Goal: Task Accomplishment & Management: Complete application form

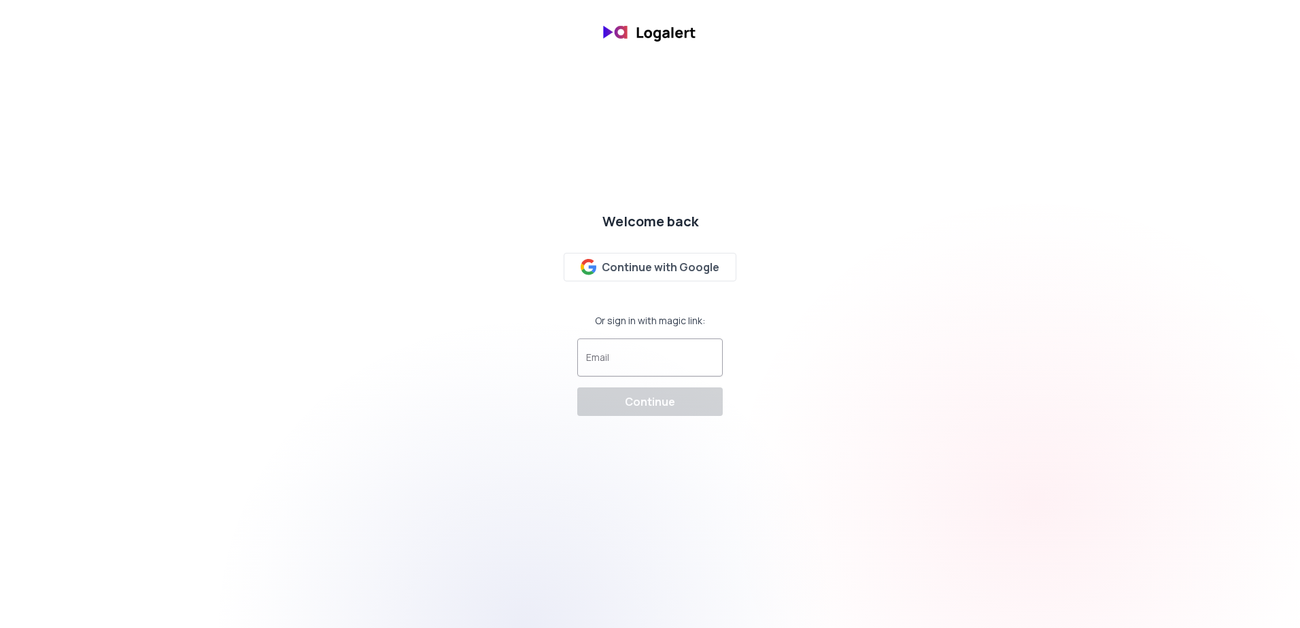
click at [644, 360] on input "Email" at bounding box center [650, 364] width 128 height 14
type input "[EMAIL_ADDRESS][DOMAIN_NAME]"
click at [672, 405] on div "Continue" at bounding box center [650, 402] width 50 height 16
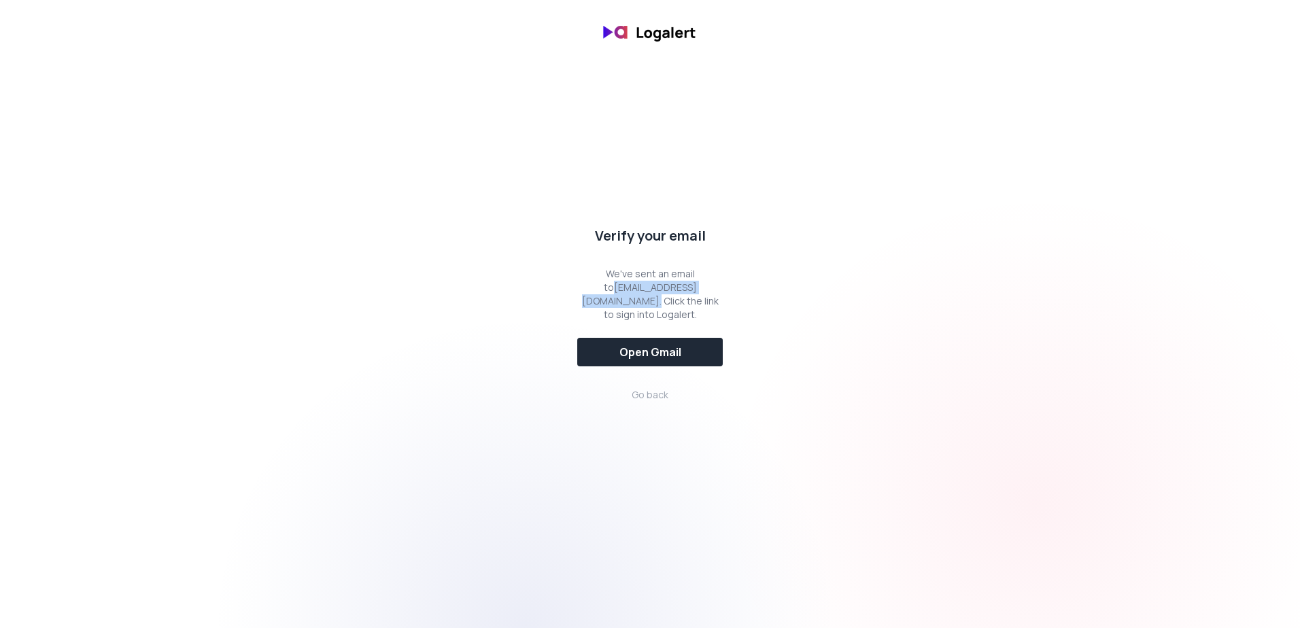
drag, startPoint x: 771, startPoint y: 288, endPoint x: 562, endPoint y: 290, distance: 209.5
click at [562, 290] on div "Verify your email We've sent an email to simon.piguillem@phaidoninternational.c…" at bounding box center [650, 314] width 1300 height 197
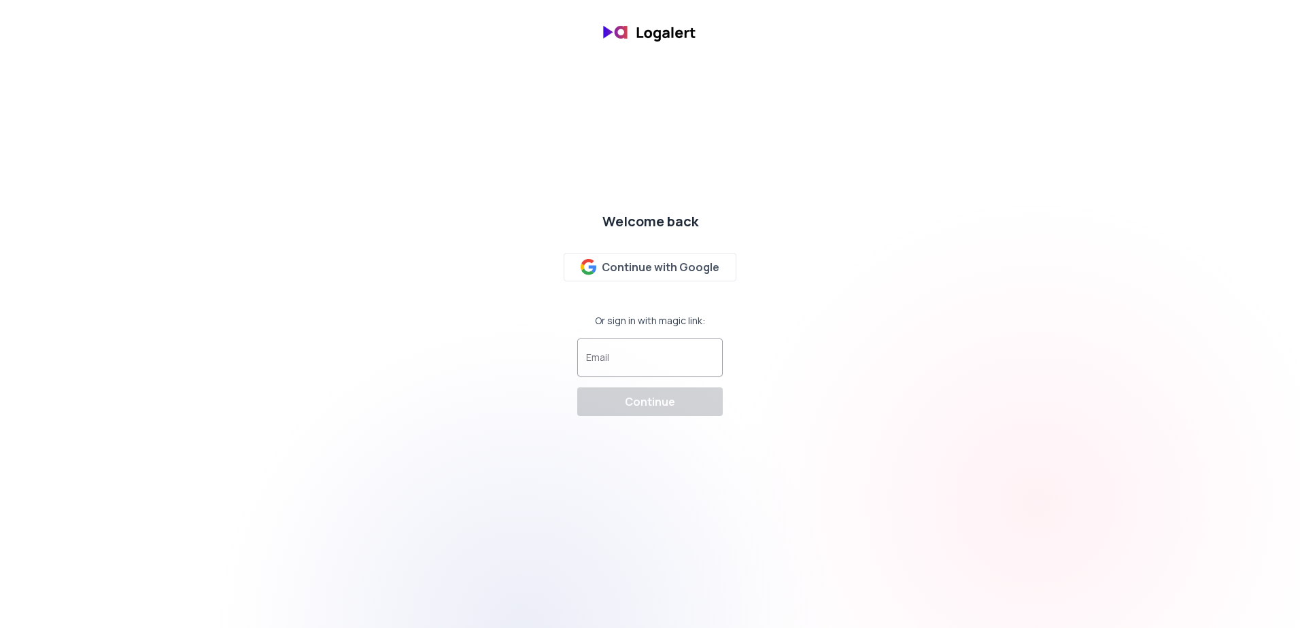
click at [633, 367] on input "Email" at bounding box center [650, 364] width 128 height 14
type input "[EMAIL_ADDRESS][DOMAIN_NAME]"
click at [649, 402] on div "Continue" at bounding box center [650, 402] width 50 height 16
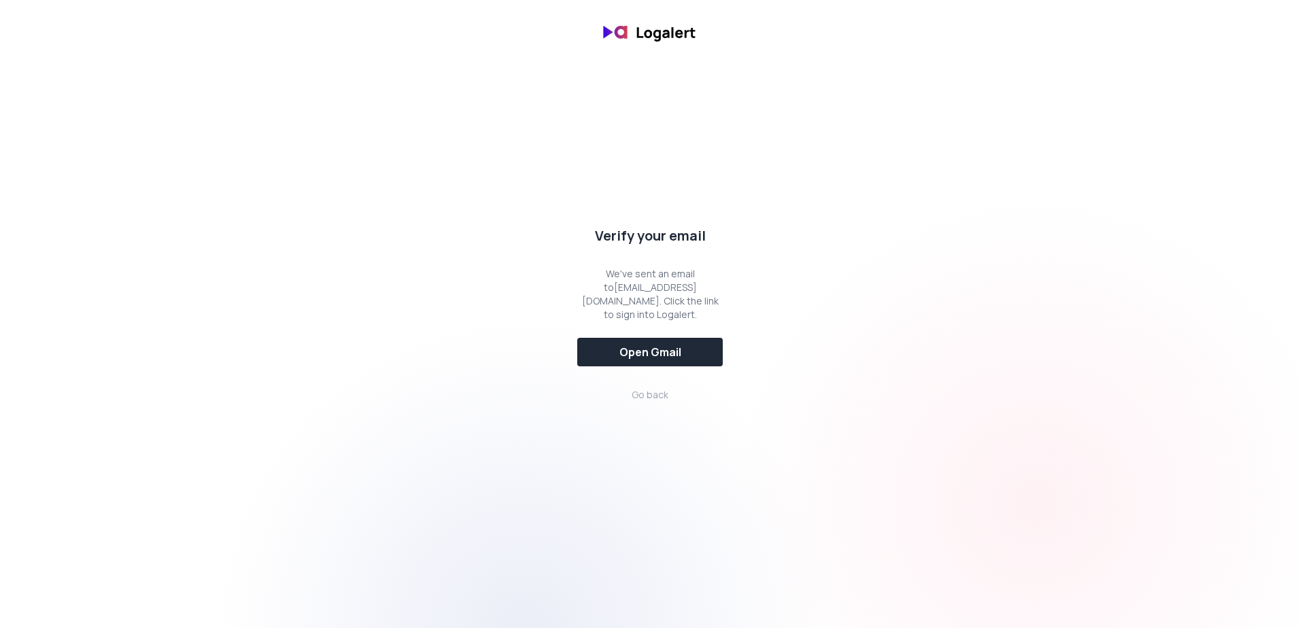
drag, startPoint x: 765, startPoint y: 287, endPoint x: 539, endPoint y: 287, distance: 225.8
click at [539, 287] on div "Verify your email We've sent an email to [PERSON_NAME][EMAIL_ADDRESS][PERSON_NA…" at bounding box center [650, 314] width 1300 height 197
click at [761, 249] on div "Verify your email We've sent an email to [PERSON_NAME][EMAIL_ADDRESS][PERSON_NA…" at bounding box center [650, 314] width 1300 height 197
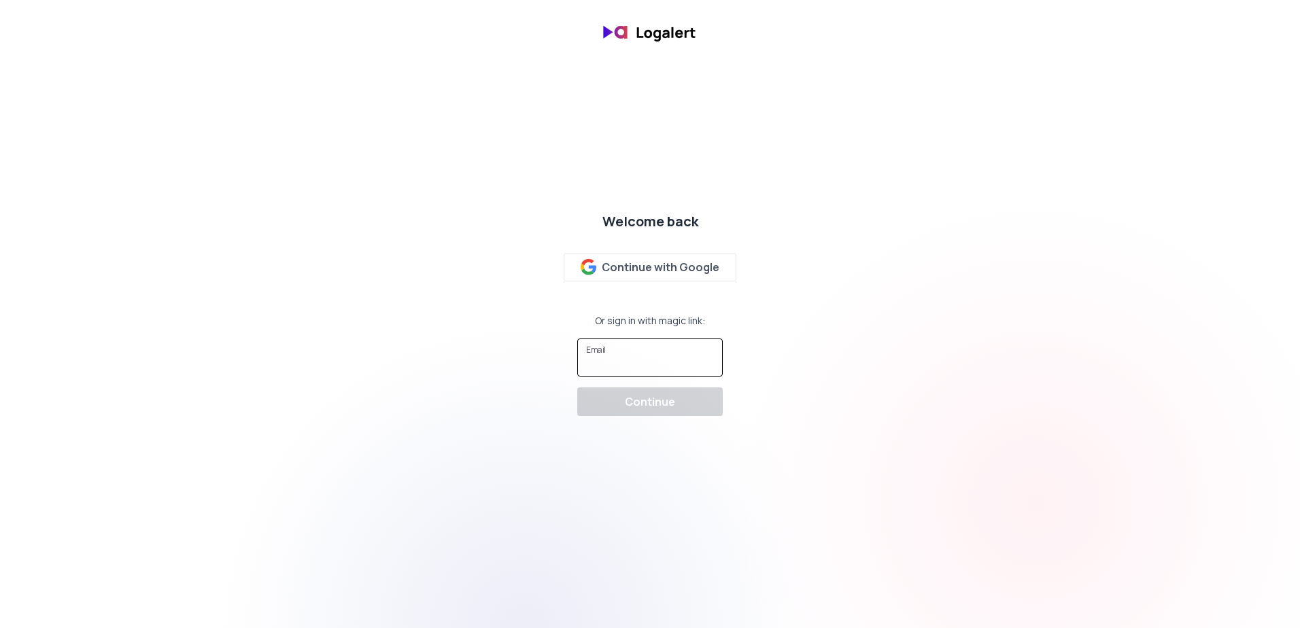
click at [637, 362] on input "Email" at bounding box center [650, 364] width 128 height 14
type input "[EMAIL_ADDRESS][DOMAIN_NAME]"
click at [643, 409] on div "Continue" at bounding box center [650, 402] width 50 height 16
click at [609, 349] on div at bounding box center [650, 358] width 128 height 26
click at [638, 357] on input "Email" at bounding box center [650, 364] width 128 height 14
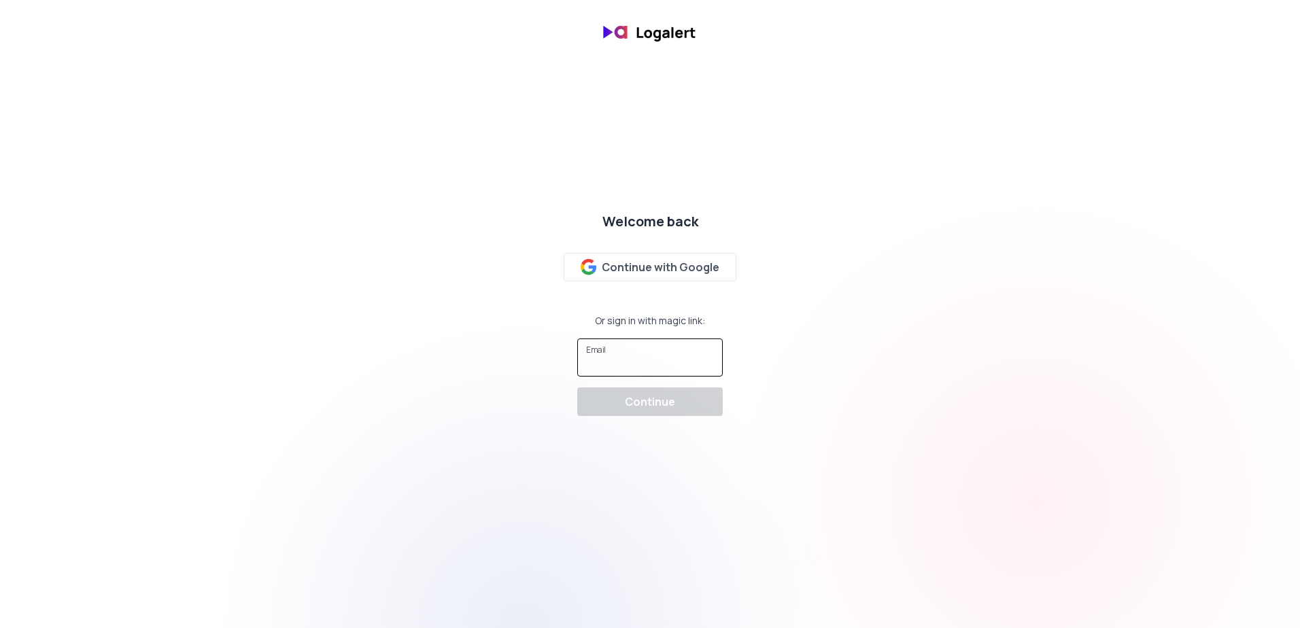
type input "[EMAIL_ADDRESS][DOMAIN_NAME]"
click at [659, 400] on div "Continue" at bounding box center [650, 402] width 50 height 16
click at [623, 350] on div at bounding box center [650, 358] width 128 height 26
click at [628, 361] on input "Email" at bounding box center [650, 364] width 128 height 14
type input "simon.piguillem@phaidoninternational.com"
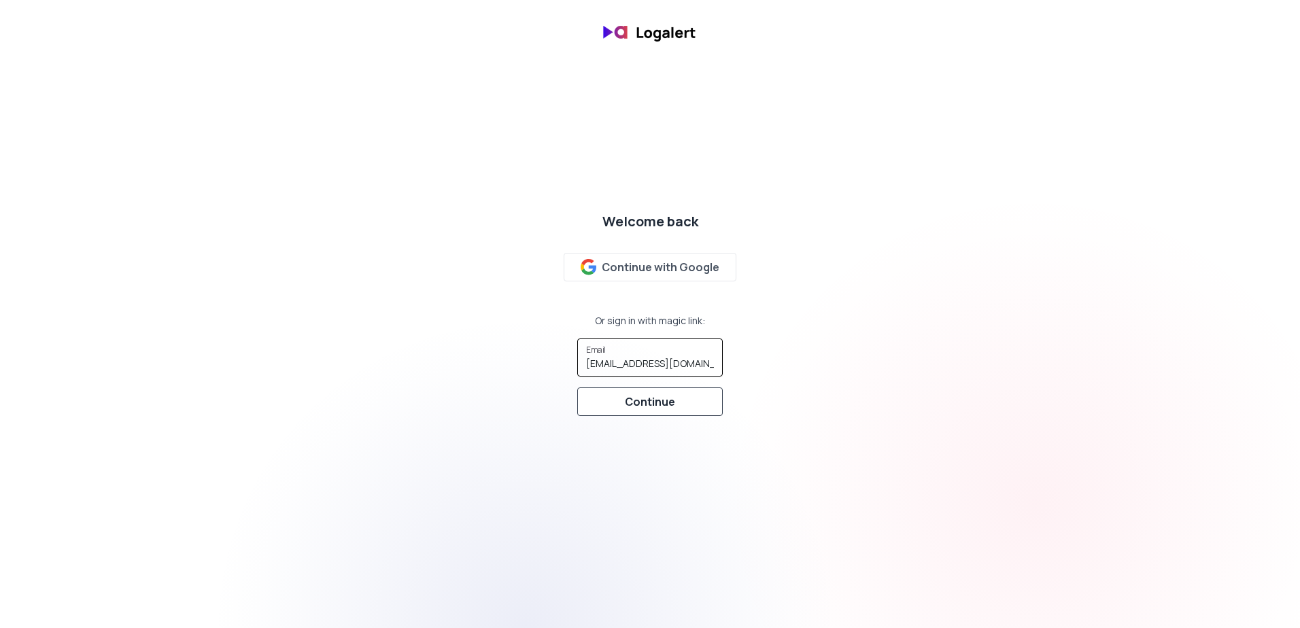
click at [661, 407] on div "Continue" at bounding box center [650, 402] width 50 height 16
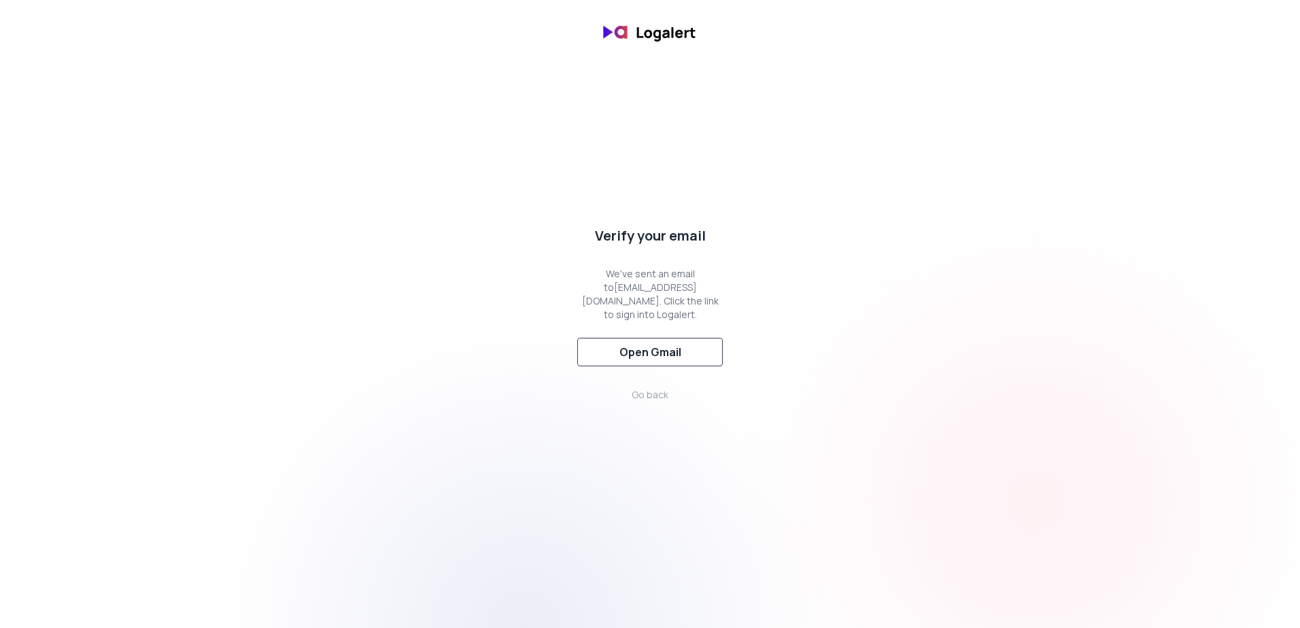
click at [676, 361] on button "Open Gmail" at bounding box center [650, 352] width 146 height 29
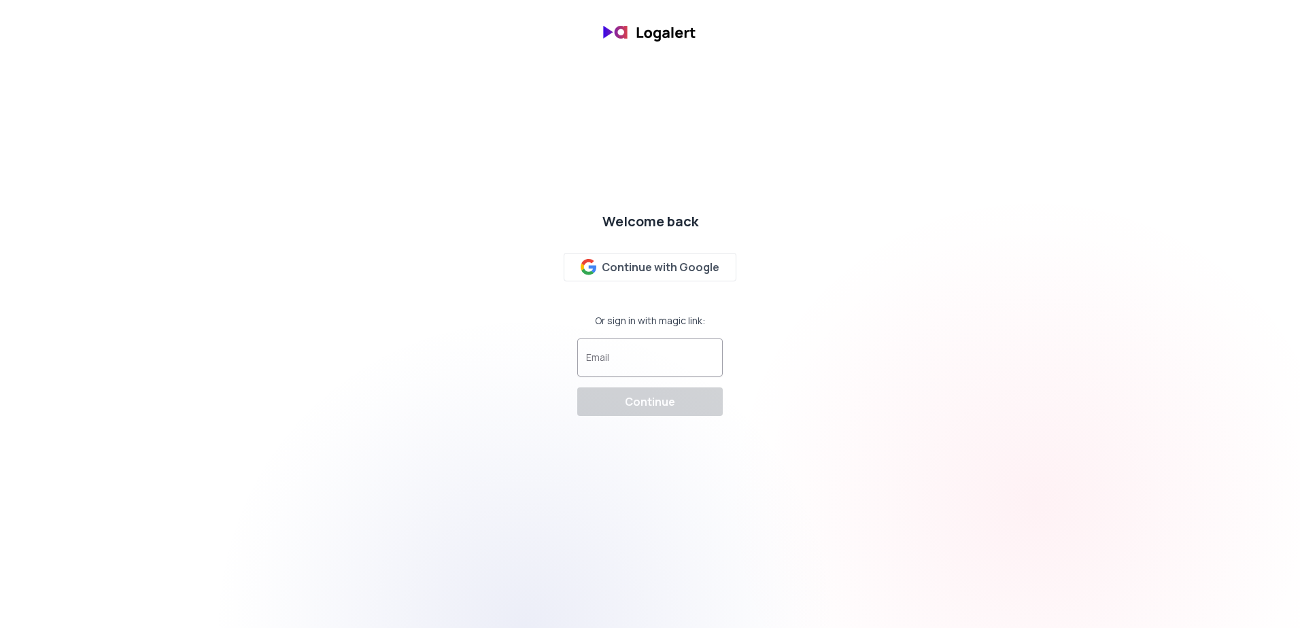
click at [649, 356] on div at bounding box center [650, 358] width 128 height 26
click at [645, 368] on input "Email" at bounding box center [650, 364] width 128 height 14
type input "simon.piguillem@phaidoninternational.com"
click at [668, 405] on div "Continue" at bounding box center [650, 402] width 50 height 16
click at [668, 365] on input "Email" at bounding box center [650, 364] width 128 height 14
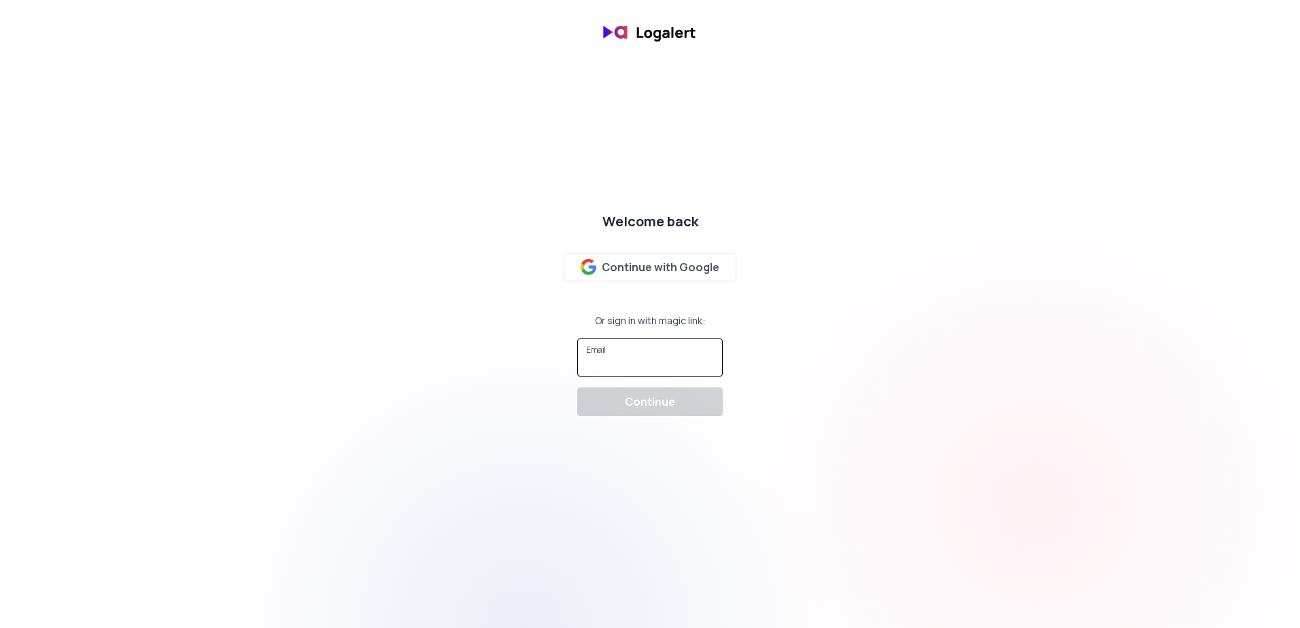
type input "simon.piguillem@phaidoninternational.com"
click at [662, 405] on div "Continue" at bounding box center [650, 402] width 50 height 16
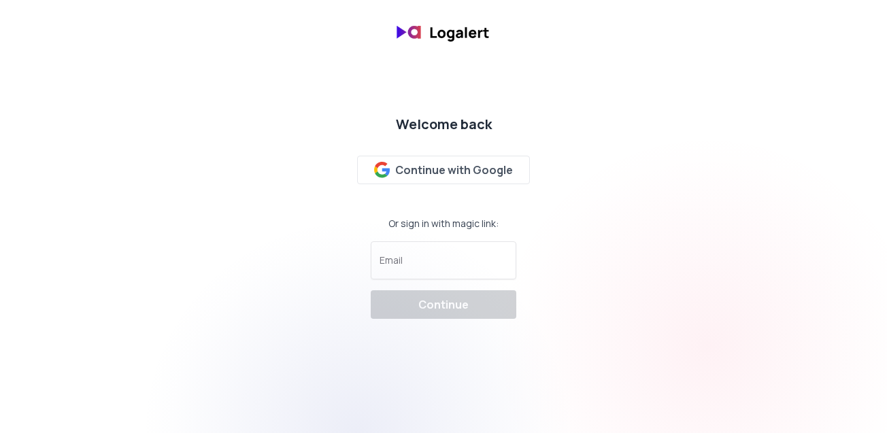
click at [240, 65] on html "Welcome back Continue with Google Or sign in with magic link: Email Continue" at bounding box center [443, 32] width 887 height 65
click at [398, 263] on input "Email" at bounding box center [443, 267] width 128 height 14
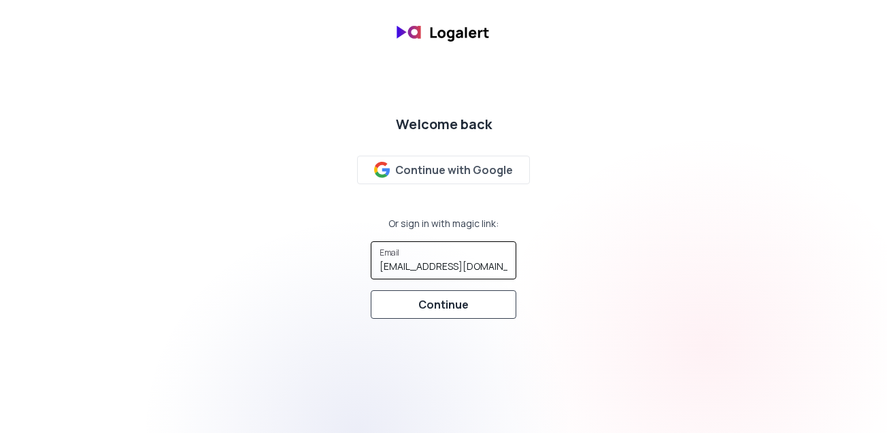
type input "[PERSON_NAME][EMAIL_ADDRESS][PERSON_NAME][DOMAIN_NAME]"
click at [473, 308] on button "Continue" at bounding box center [444, 304] width 146 height 29
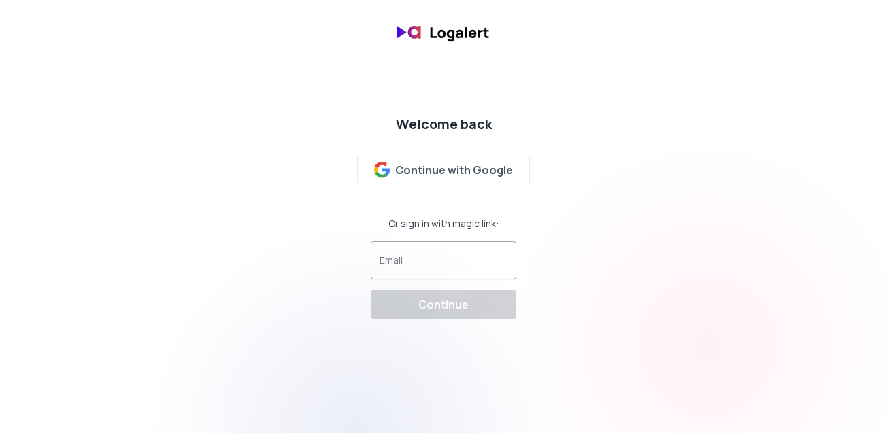
click at [427, 260] on input "Email" at bounding box center [443, 267] width 128 height 14
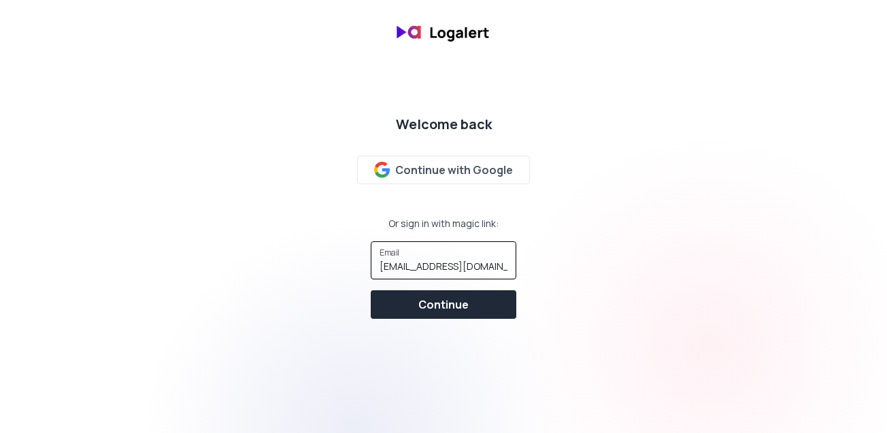
type input "tom.fancett@phaidoninternational.com"
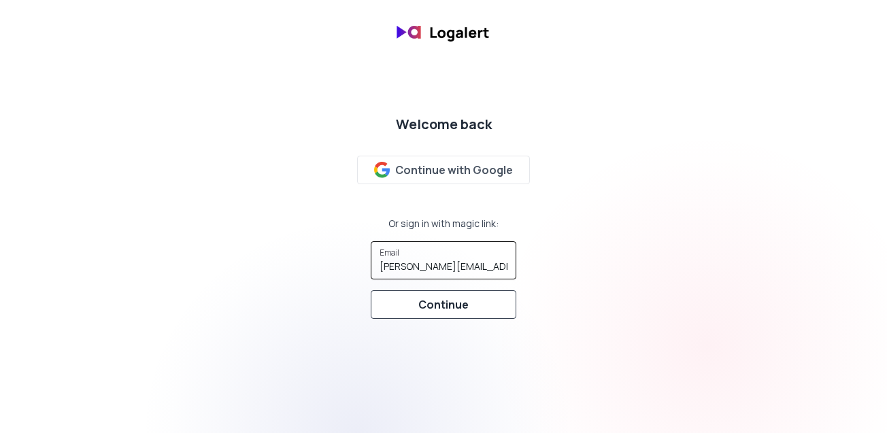
click at [441, 304] on div "Continue" at bounding box center [443, 304] width 50 height 16
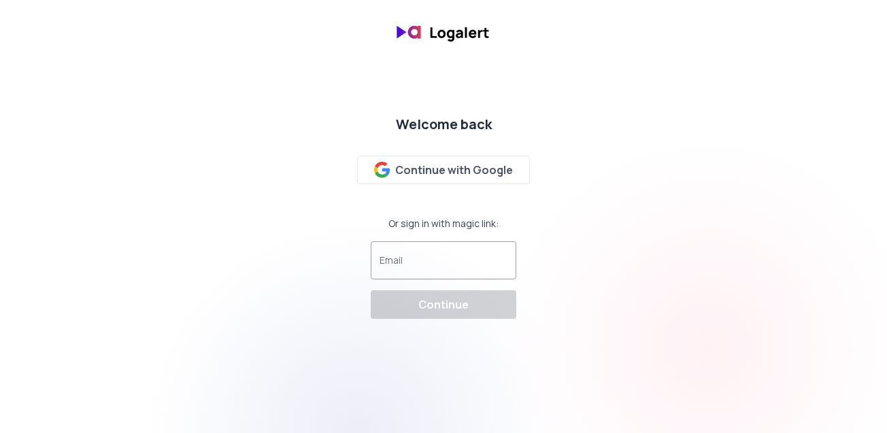
click at [396, 262] on input "Email" at bounding box center [443, 267] width 128 height 14
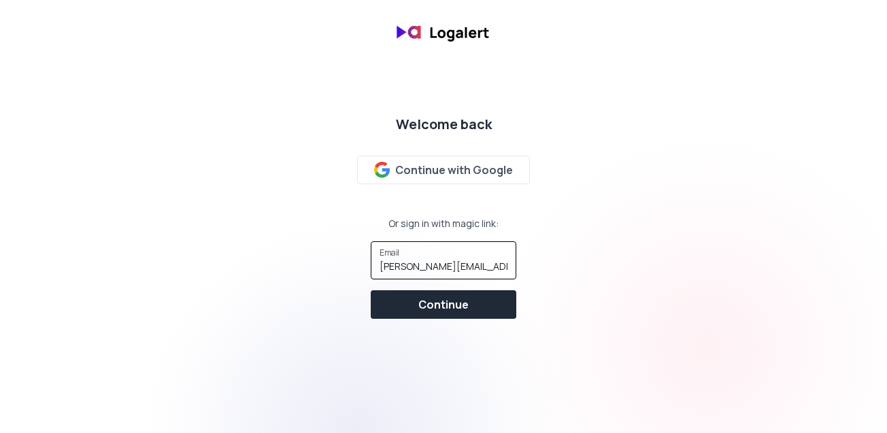
drag, startPoint x: 430, startPoint y: 264, endPoint x: 309, endPoint y: 245, distance: 122.5
click at [309, 245] on div "Welcome back Continue with Google Or sign in with magic link: Email tom.fancett…" at bounding box center [443, 217] width 887 height 226
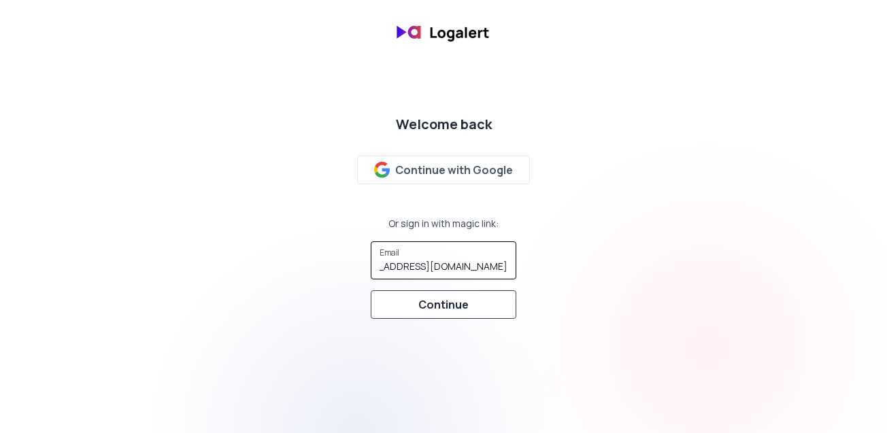
type input "simon.piguillem@phaidoninternational.com"
click at [416, 308] on button "Continue" at bounding box center [444, 304] width 146 height 29
